Goal: Information Seeking & Learning: Learn about a topic

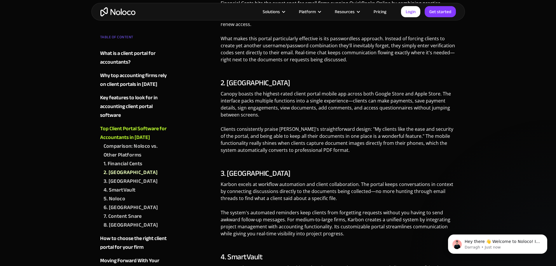
click at [238, 78] on h3 "2. Canopy" at bounding box center [338, 82] width 235 height 9
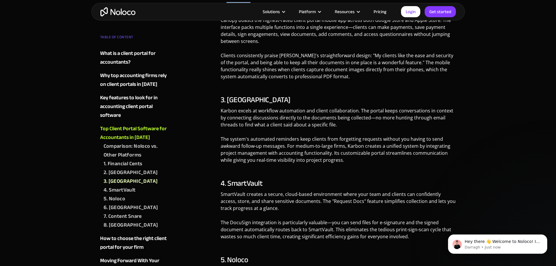
scroll to position [1896, 0]
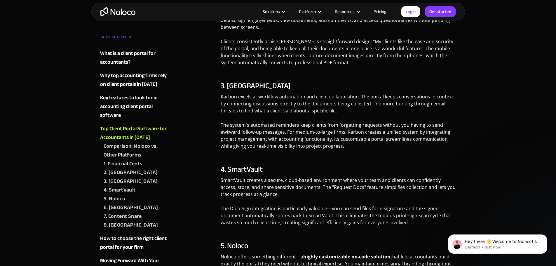
click at [237, 81] on h3 "3. Karbon" at bounding box center [338, 85] width 235 height 9
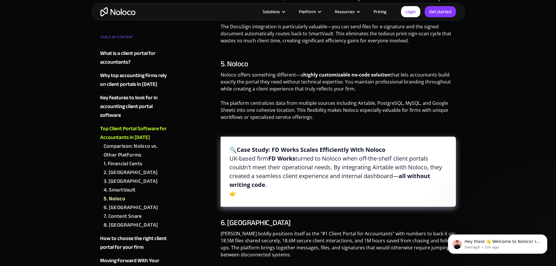
scroll to position [2013, 0]
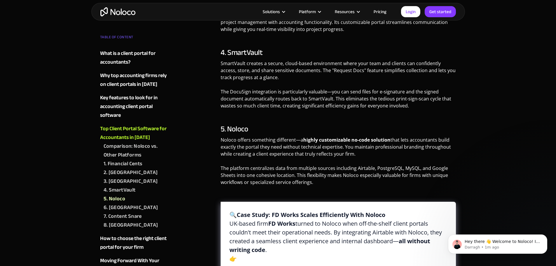
click at [238, 125] on h3 "5. Noloco" at bounding box center [338, 129] width 235 height 9
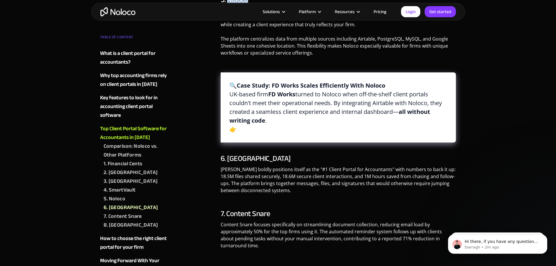
scroll to position [2130, 0]
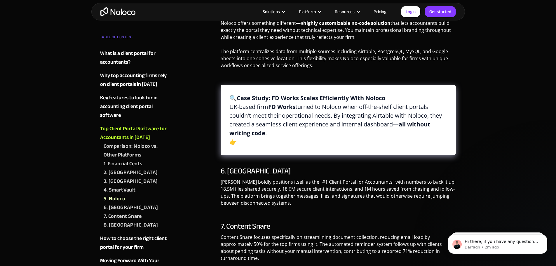
click at [238, 167] on h3 "6. Liscio" at bounding box center [338, 171] width 235 height 9
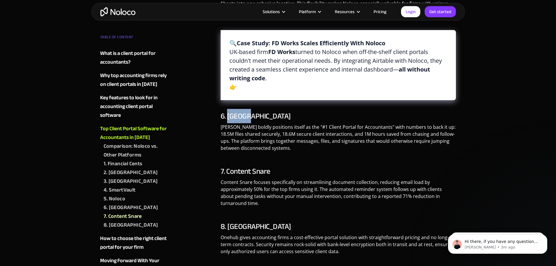
scroll to position [2217, 0]
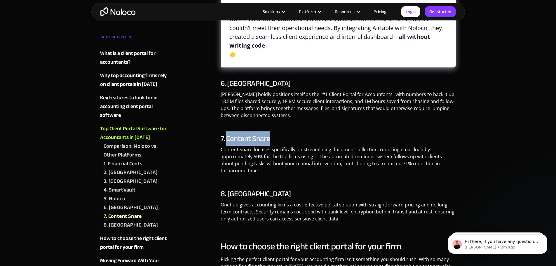
drag, startPoint x: 269, startPoint y: 118, endPoint x: 226, endPoint y: 118, distance: 42.9
click at [226, 134] on h3 "7. Content Snare" at bounding box center [338, 138] width 235 height 9
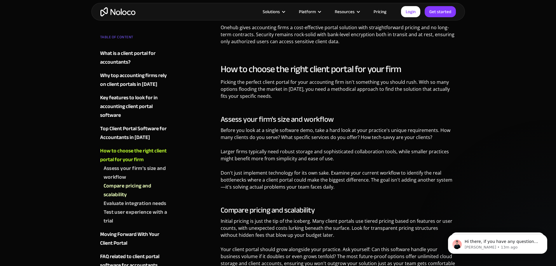
scroll to position [2451, 0]
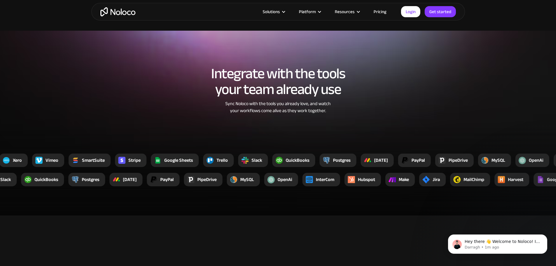
scroll to position [1079, 0]
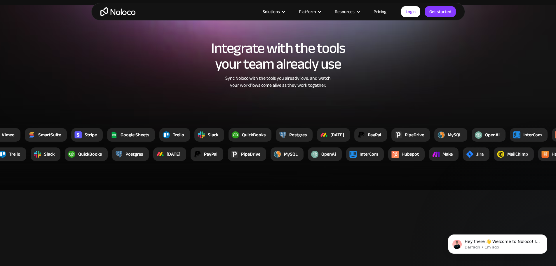
click at [382, 12] on link "Pricing" at bounding box center [379, 12] width 27 height 8
